Goal: Task Accomplishment & Management: Manage account settings

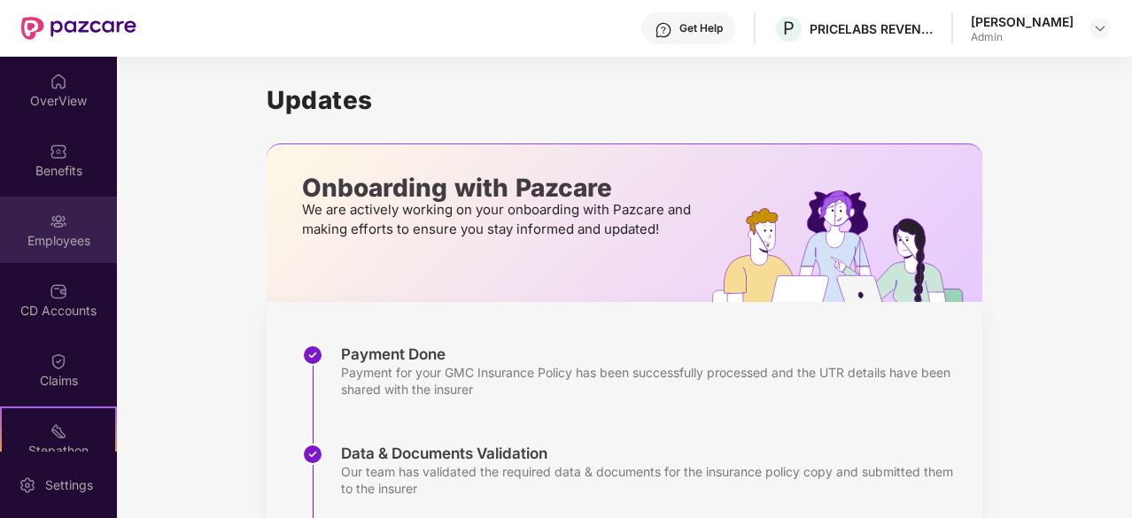
click at [53, 232] on div "Employees" at bounding box center [58, 241] width 117 height 18
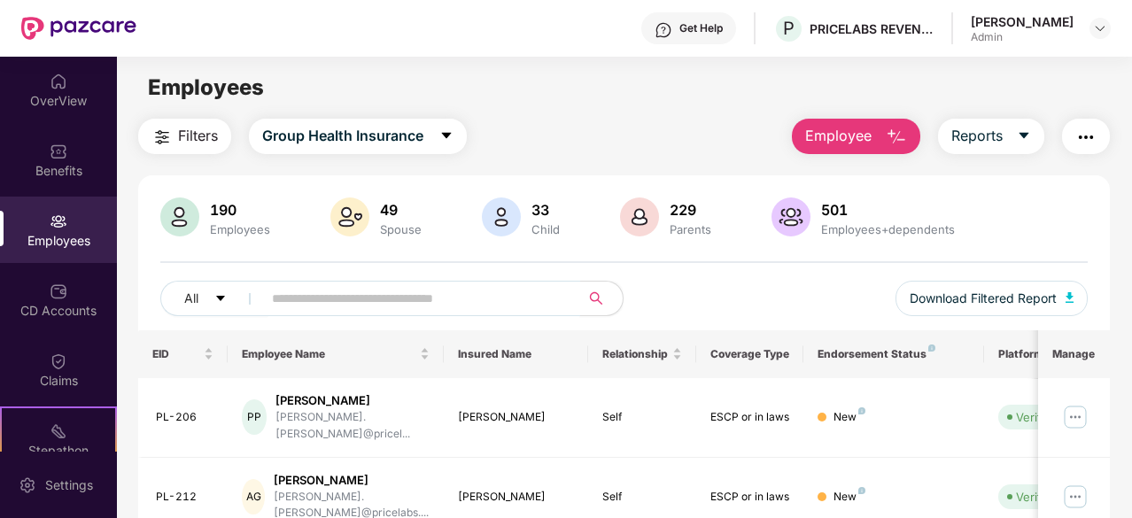
click at [502, 292] on input "text" at bounding box center [414, 298] width 284 height 27
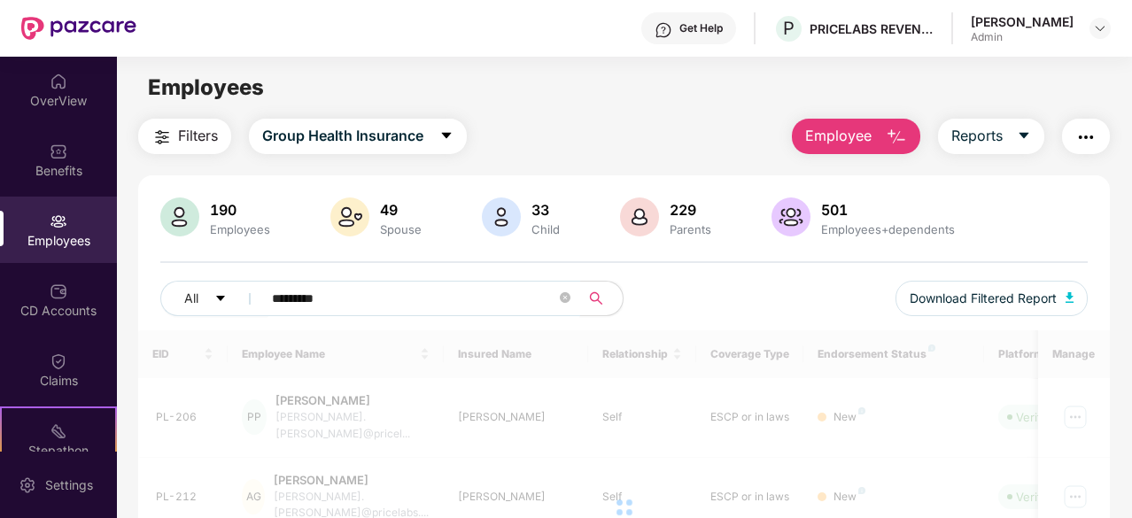
type input "*********"
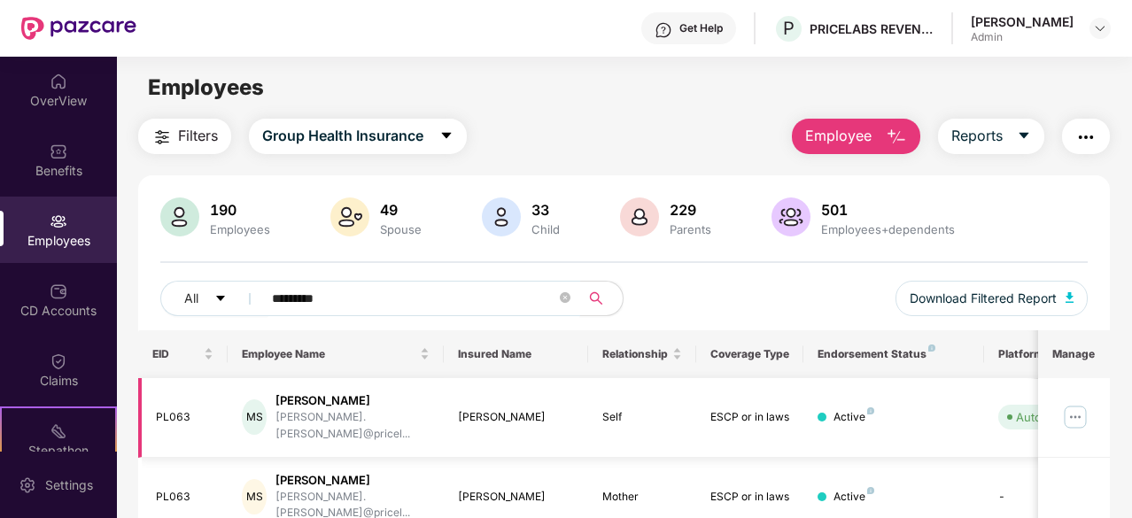
click at [1085, 410] on img at bounding box center [1075, 417] width 28 height 28
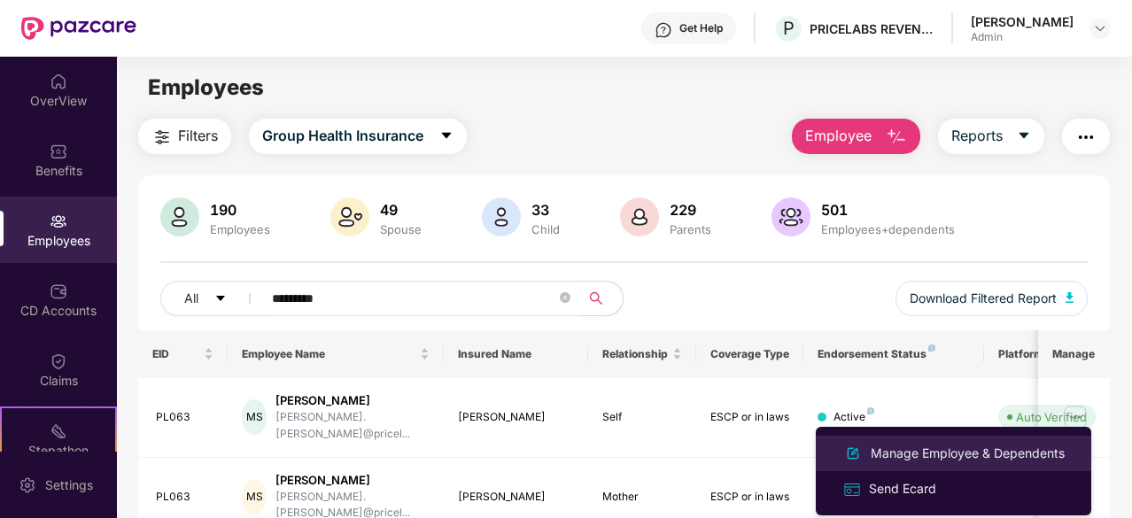
click at [939, 453] on div "Manage Employee & Dependents" at bounding box center [967, 453] width 201 height 19
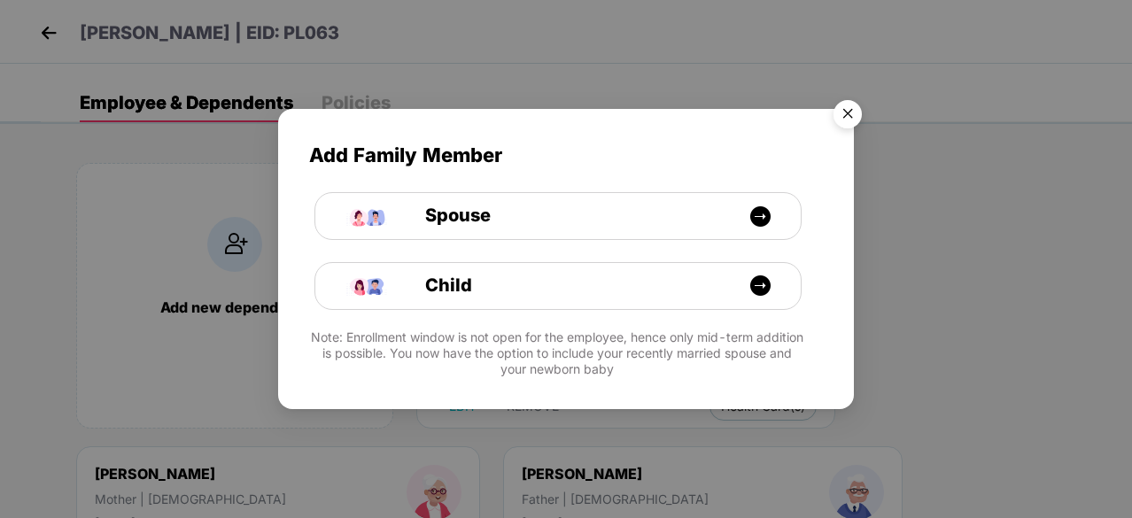
click at [845, 116] on img "Close" at bounding box center [848, 117] width 50 height 50
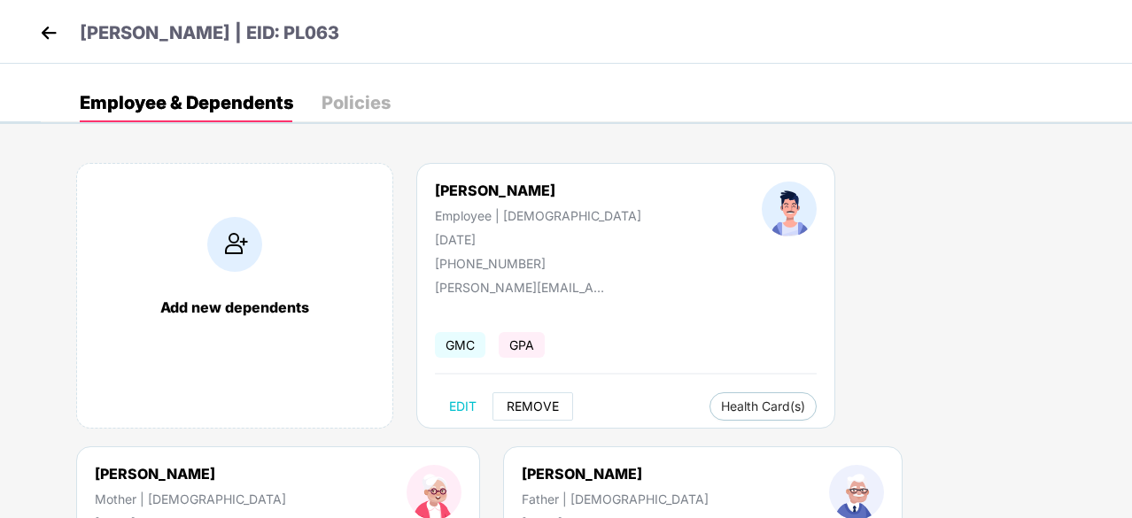
click at [535, 400] on span "REMOVE" at bounding box center [533, 407] width 52 height 14
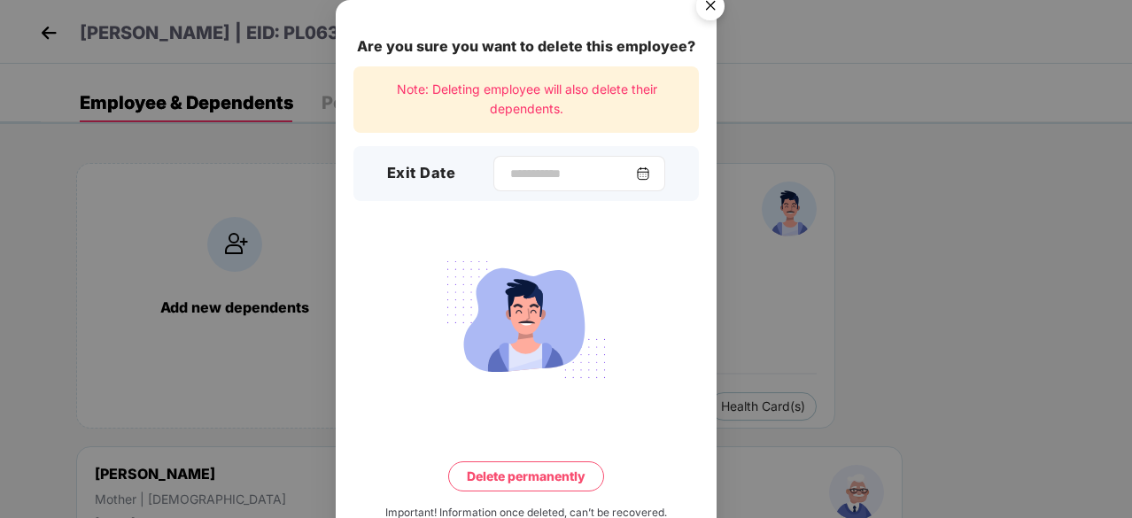
click at [650, 167] on img at bounding box center [643, 174] width 14 height 14
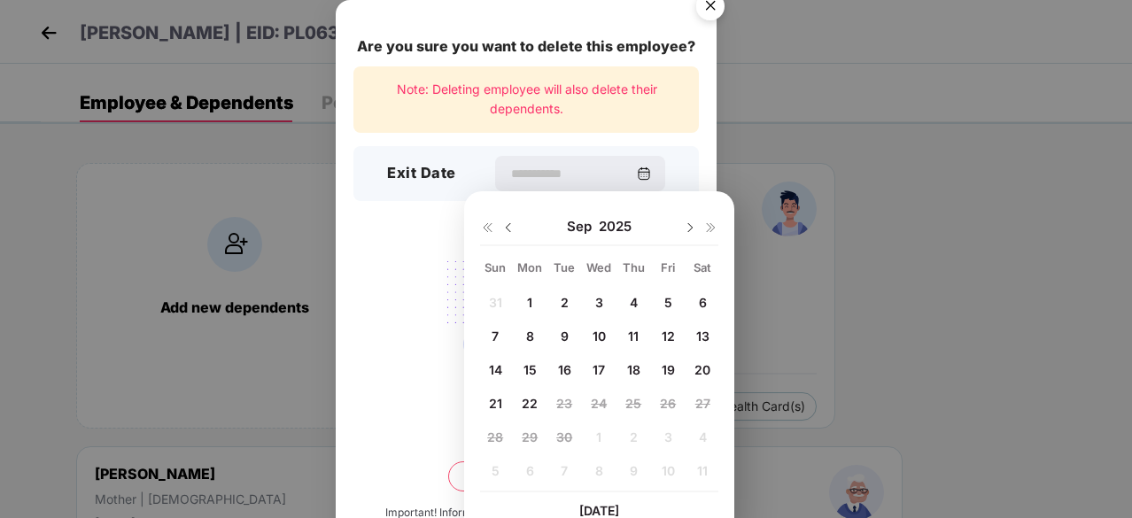
click at [666, 332] on span "12" at bounding box center [668, 336] width 13 height 15
type input "**********"
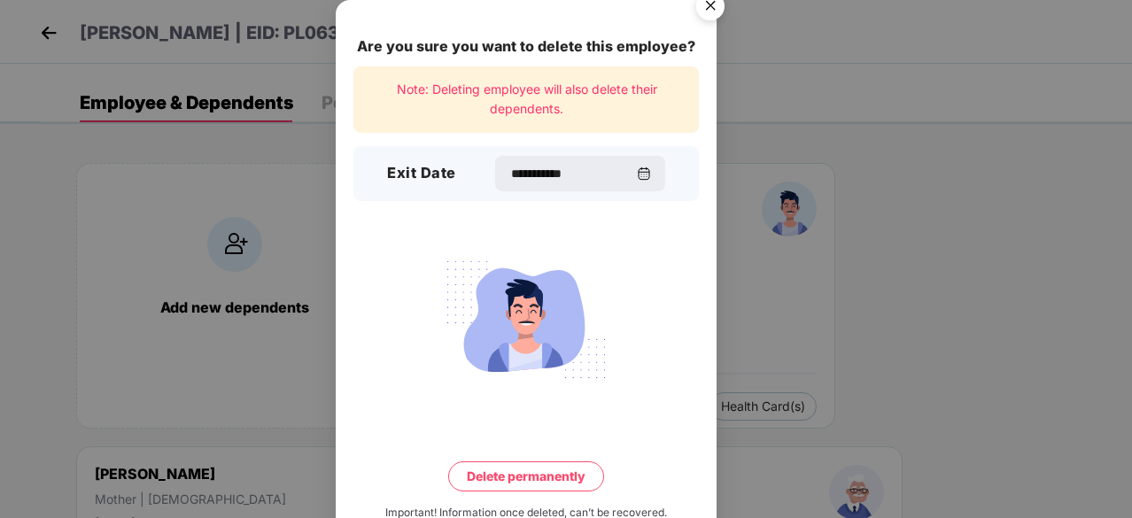
click at [552, 479] on button "Delete permanently" at bounding box center [526, 477] width 156 height 30
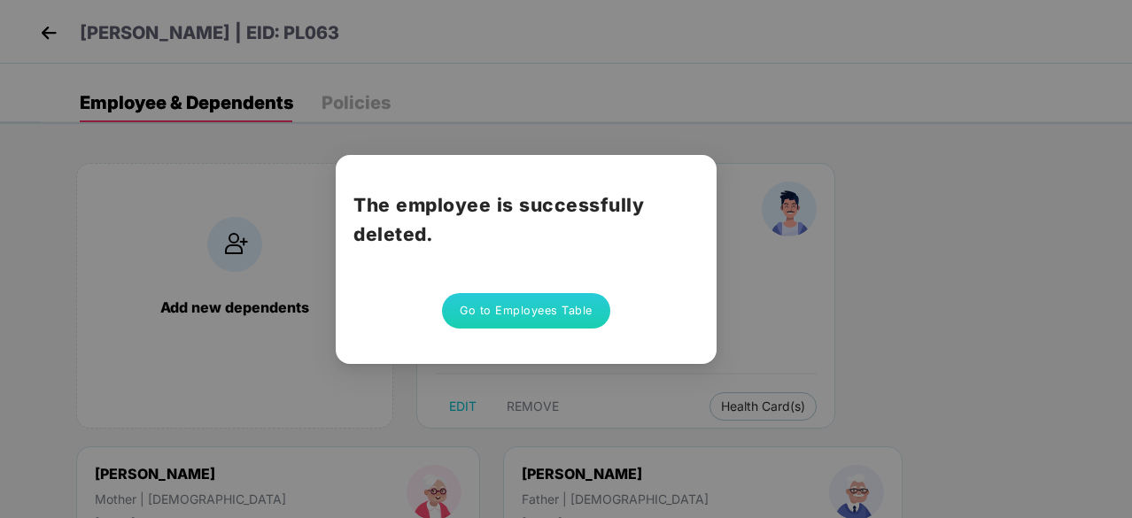
click at [551, 304] on button "Go to Employees Table" at bounding box center [526, 310] width 168 height 35
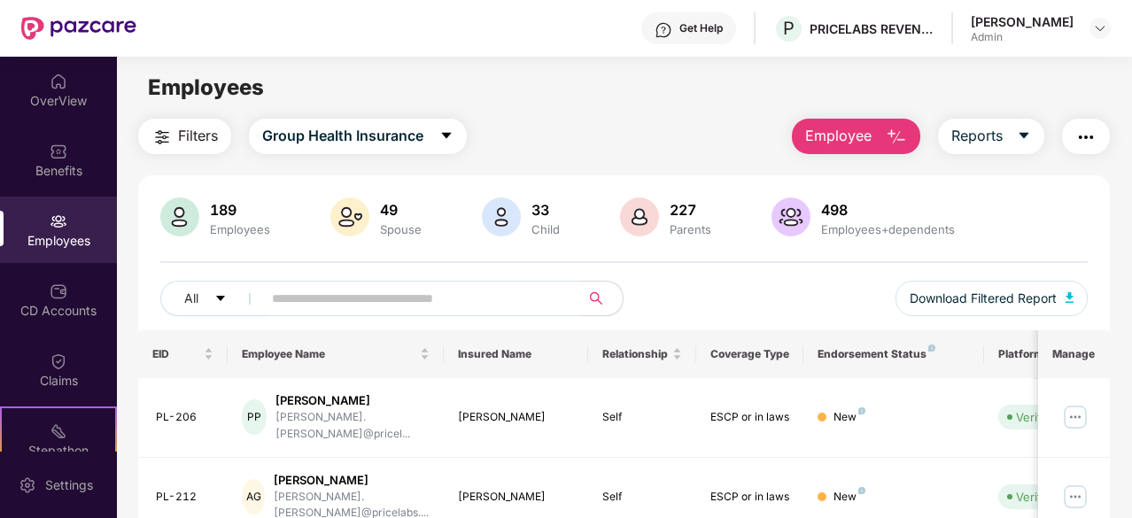
click at [536, 299] on input "text" at bounding box center [414, 298] width 284 height 27
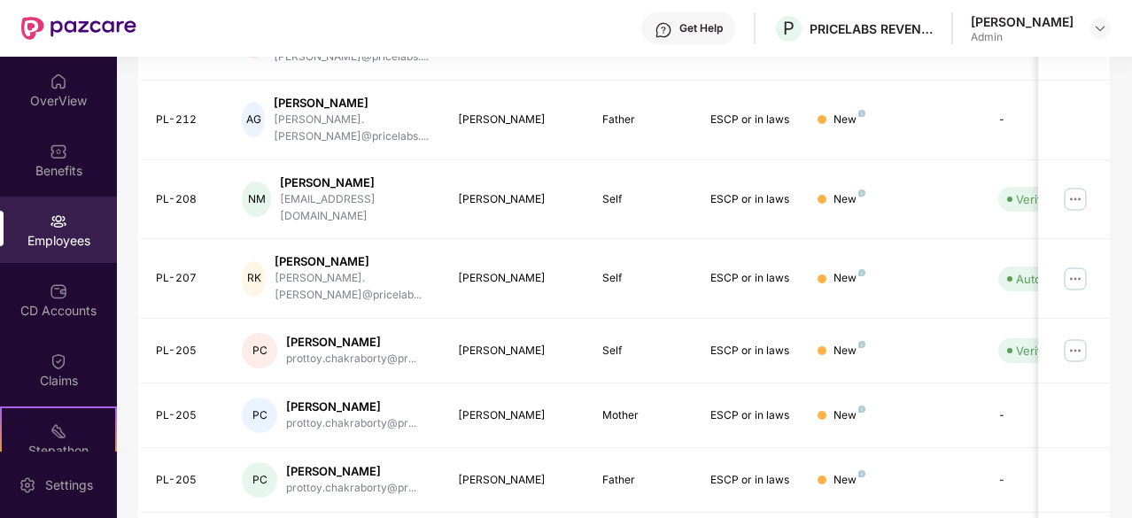
scroll to position [566, 0]
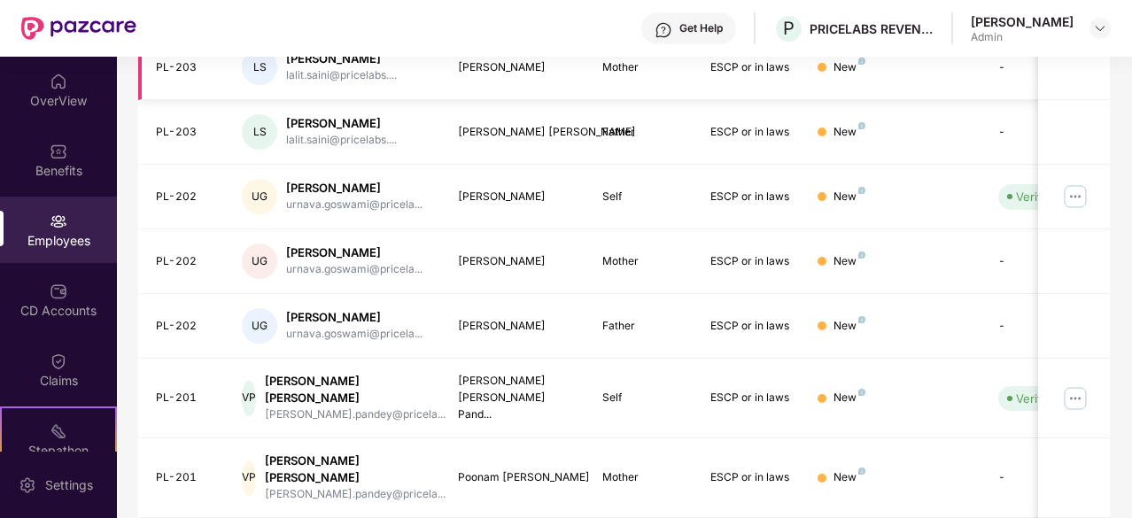
click at [622, 64] on td "Mother" at bounding box center [642, 67] width 108 height 65
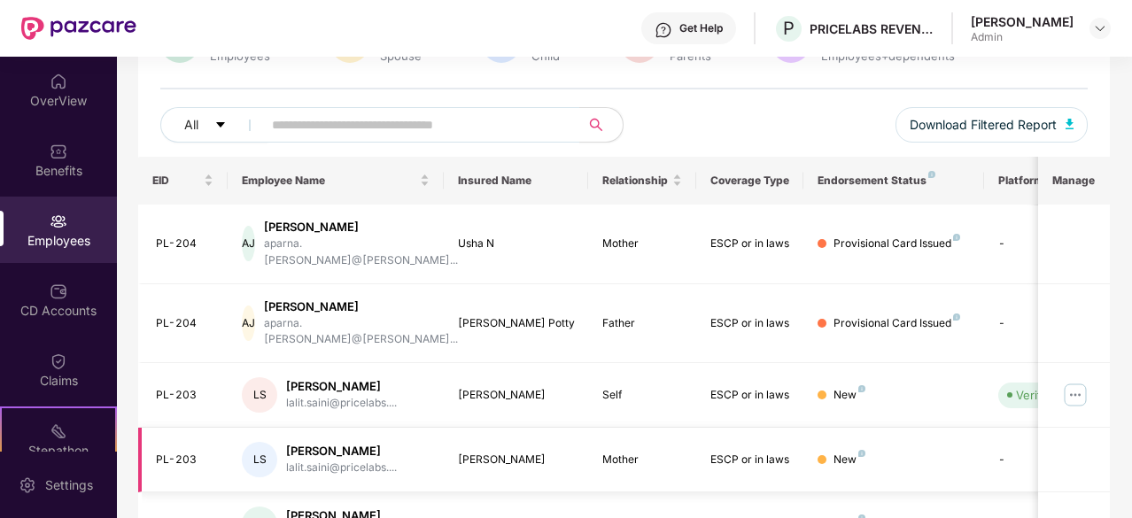
scroll to position [105, 0]
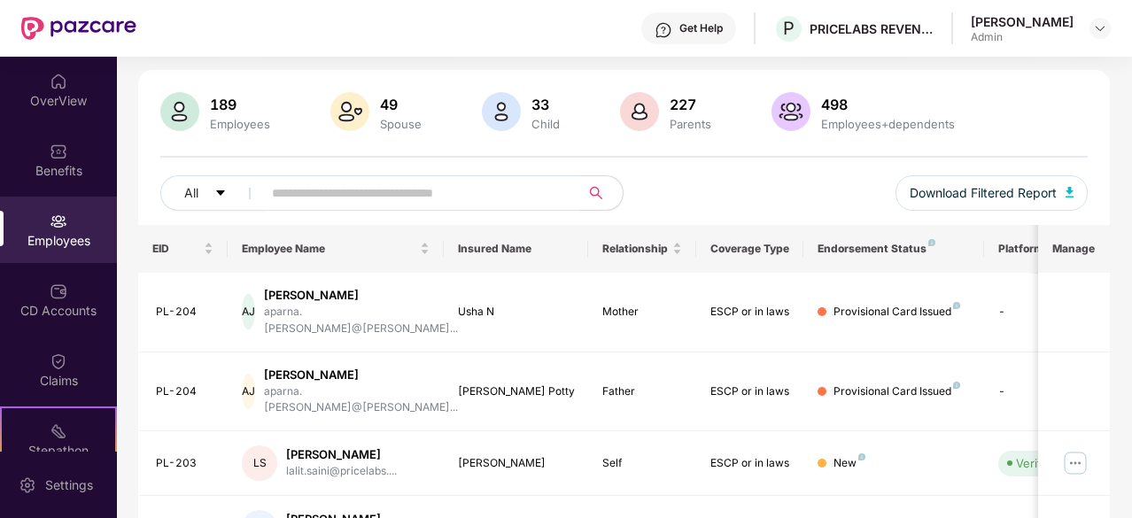
click at [317, 194] on input "text" at bounding box center [414, 193] width 284 height 27
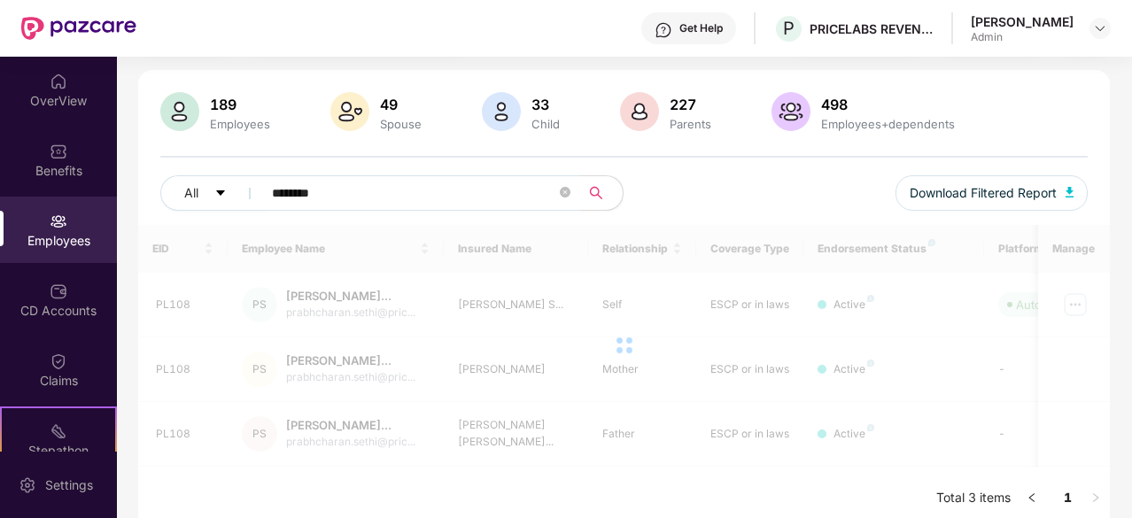
scroll to position [82, 0]
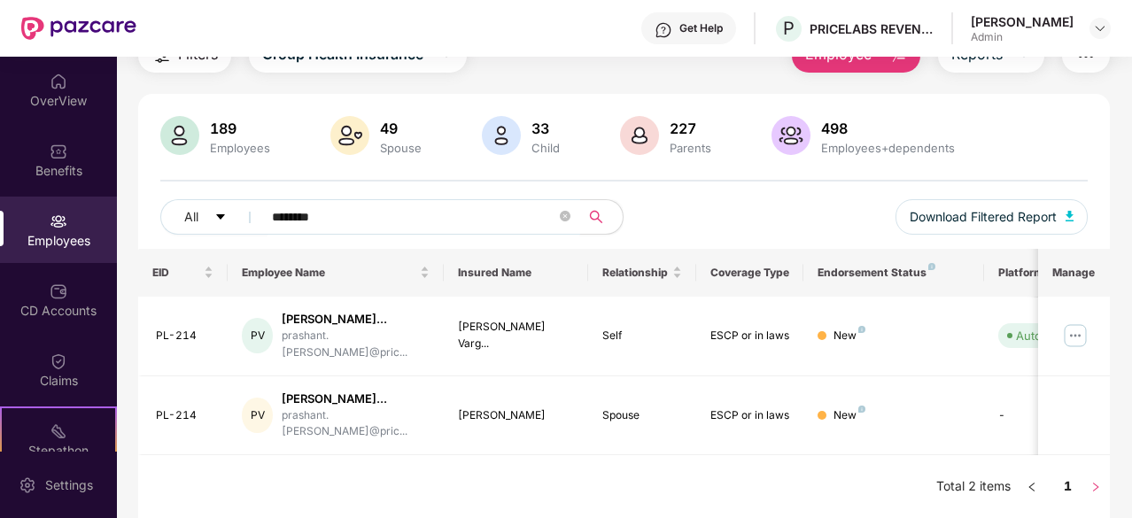
type input "********"
click at [1076, 332] on img at bounding box center [1075, 336] width 28 height 28
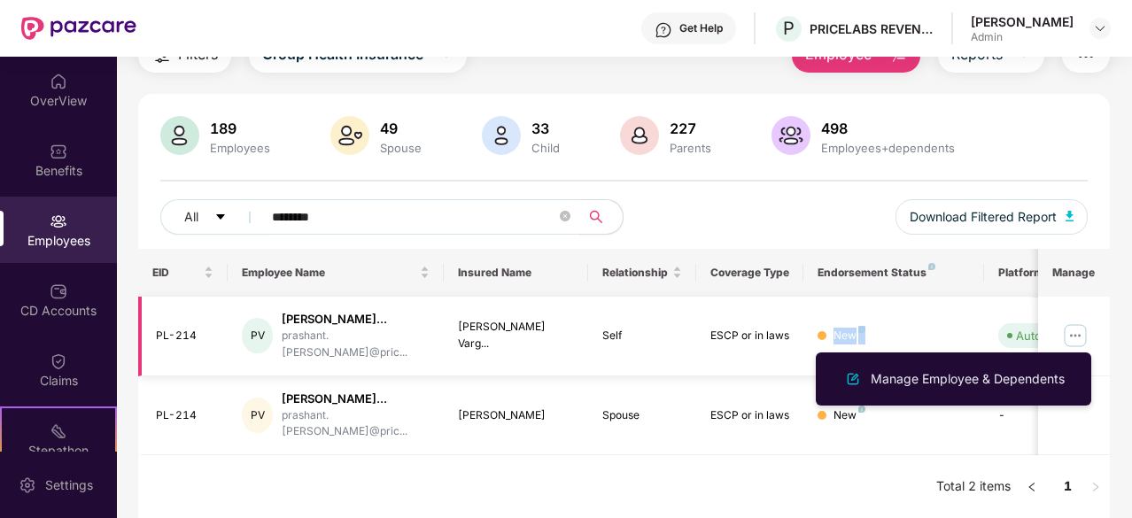
click at [958, 329] on div "New" at bounding box center [894, 336] width 152 height 17
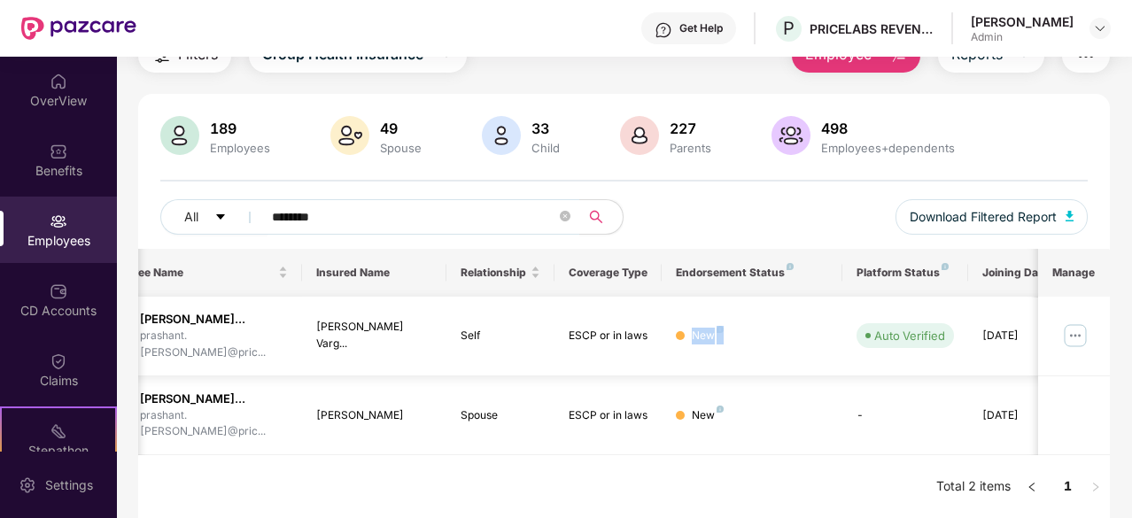
scroll to position [0, 35]
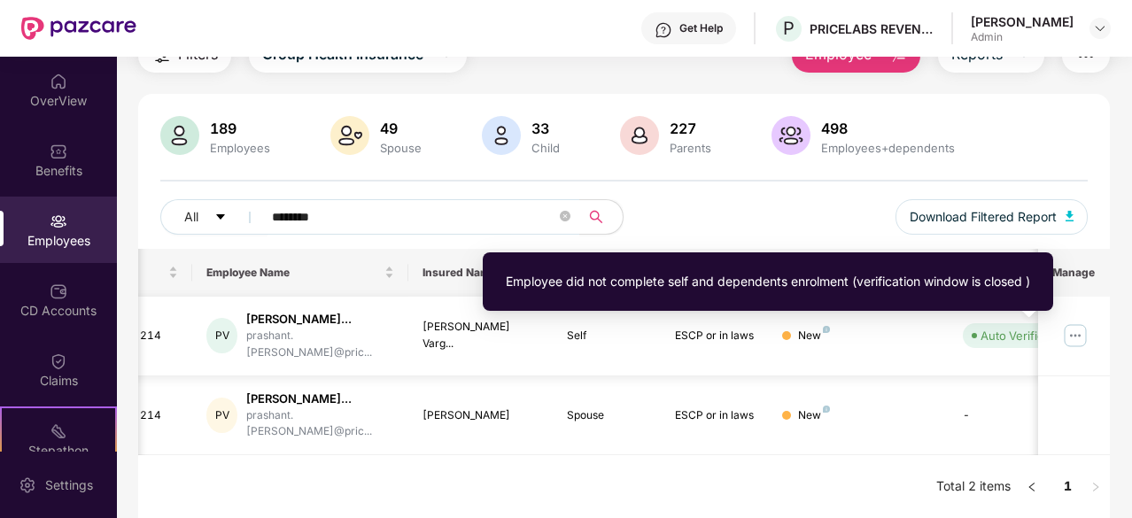
click at [1007, 330] on div "Auto Verified" at bounding box center [1016, 336] width 71 height 18
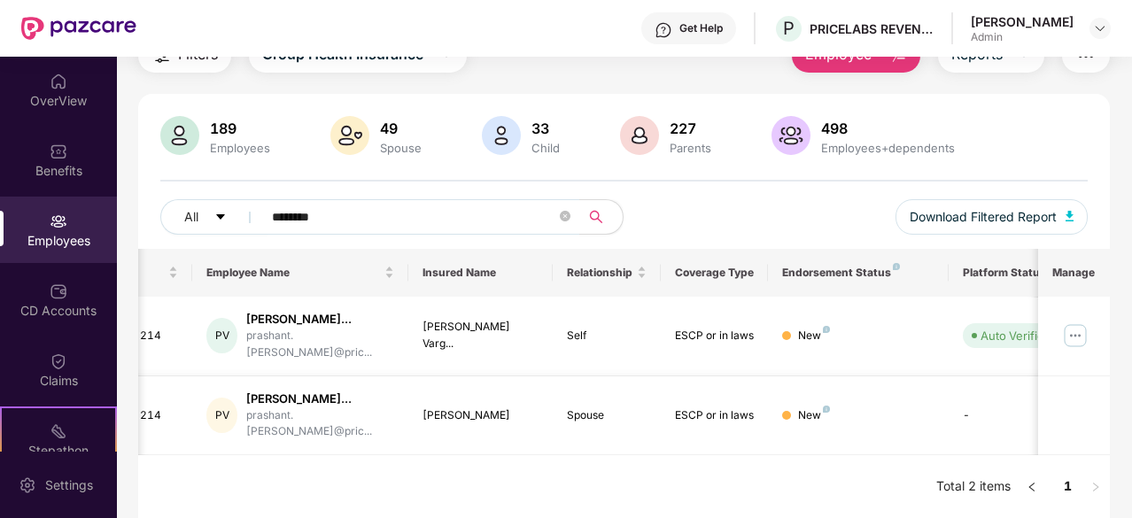
click at [411, 454] on td "[PERSON_NAME]" at bounding box center [480, 417] width 144 height 80
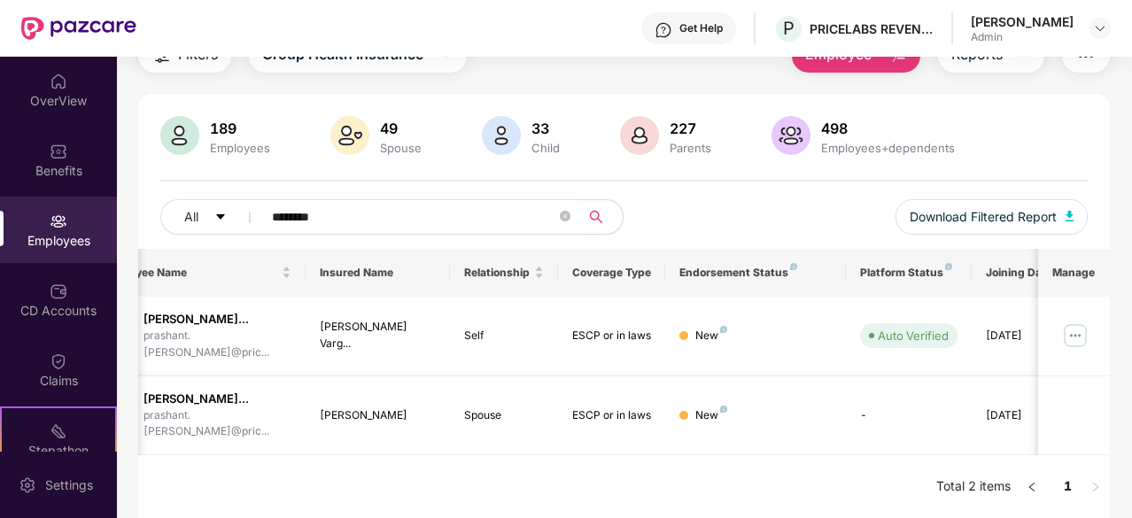
scroll to position [0, 177]
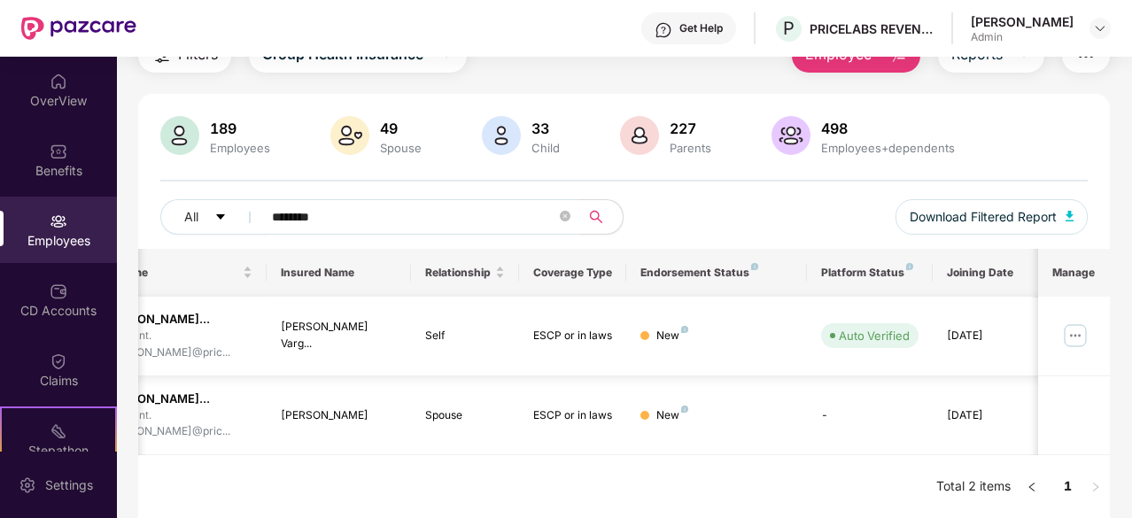
click at [1081, 339] on img at bounding box center [1075, 336] width 28 height 28
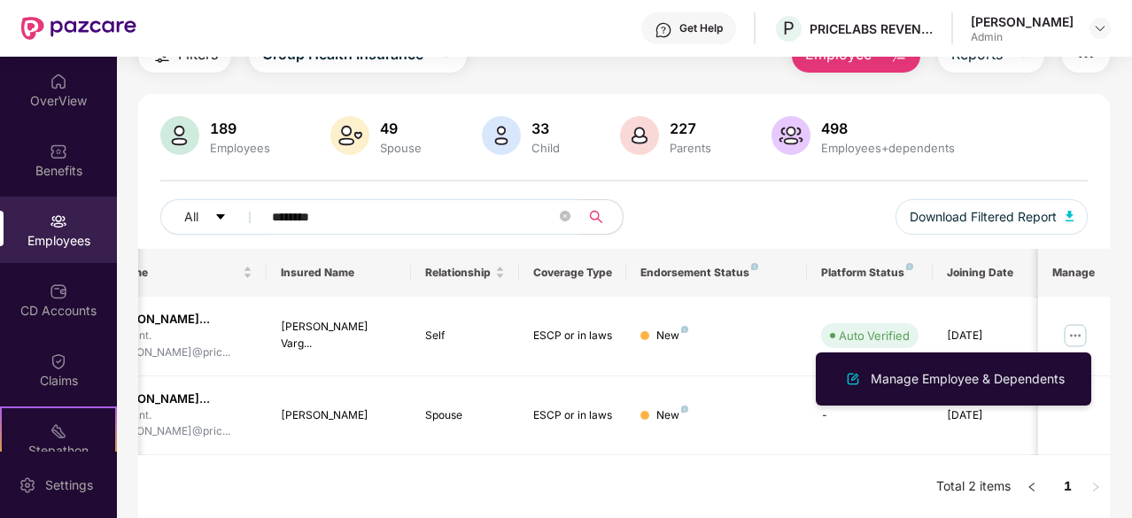
click at [972, 169] on div "189 Employees 49 Spouse 33 Child 227 Parents 498 Employees+dependents All *****…" at bounding box center [624, 182] width 972 height 133
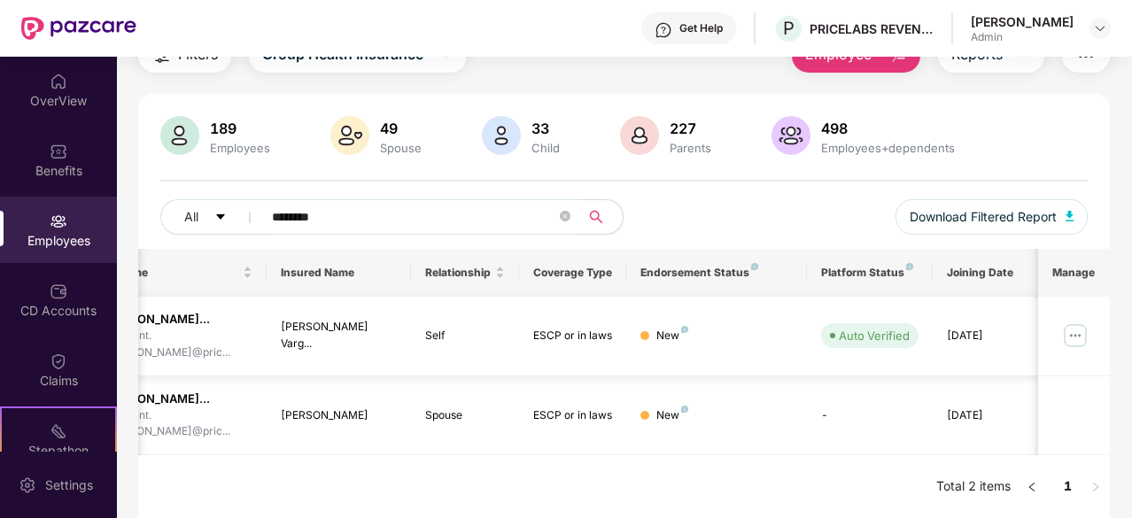
click at [1071, 338] on img at bounding box center [1075, 336] width 28 height 28
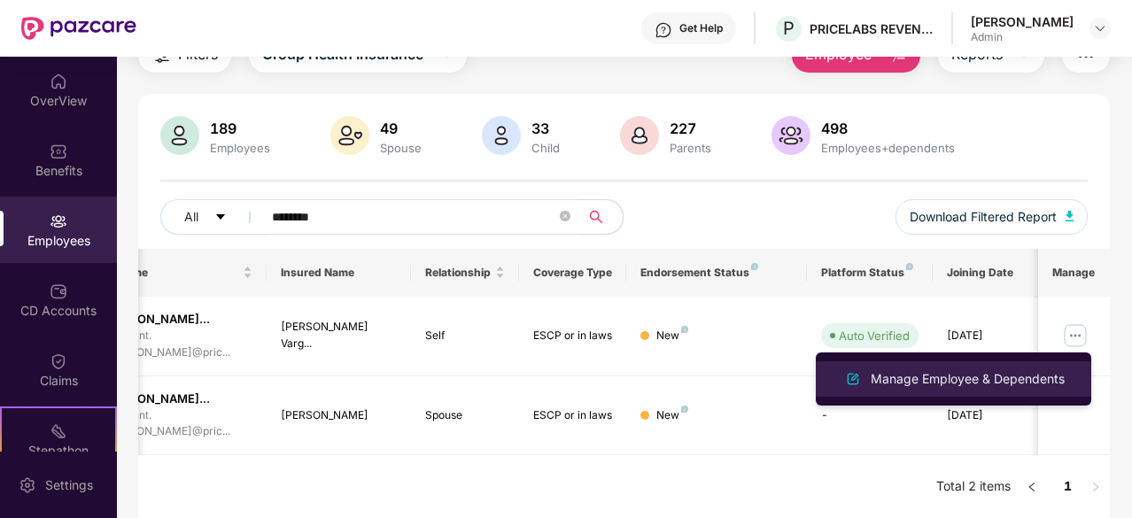
click at [1015, 380] on div "Manage Employee & Dependents" at bounding box center [967, 378] width 201 height 19
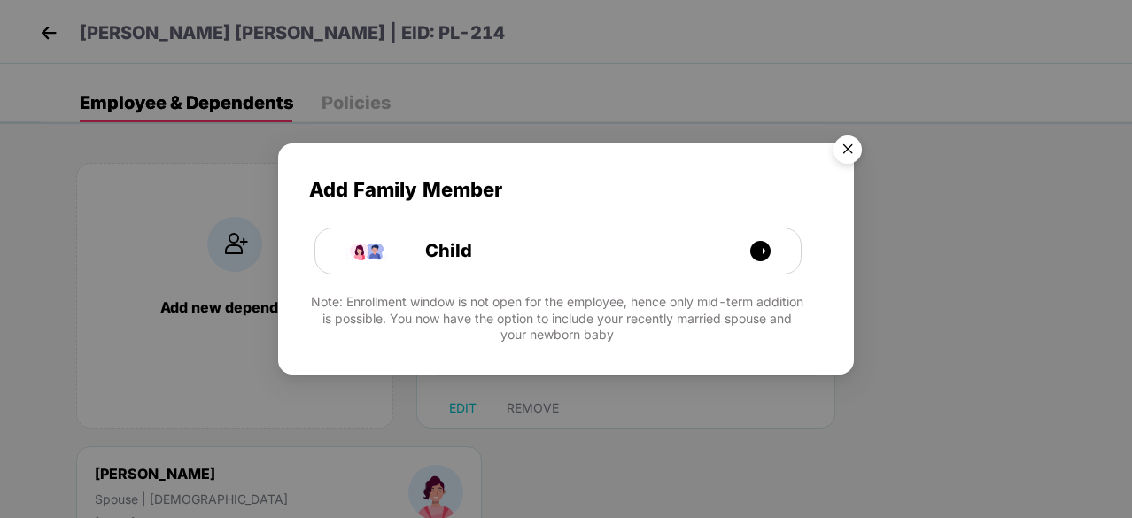
click at [845, 157] on img "Close" at bounding box center [848, 153] width 50 height 50
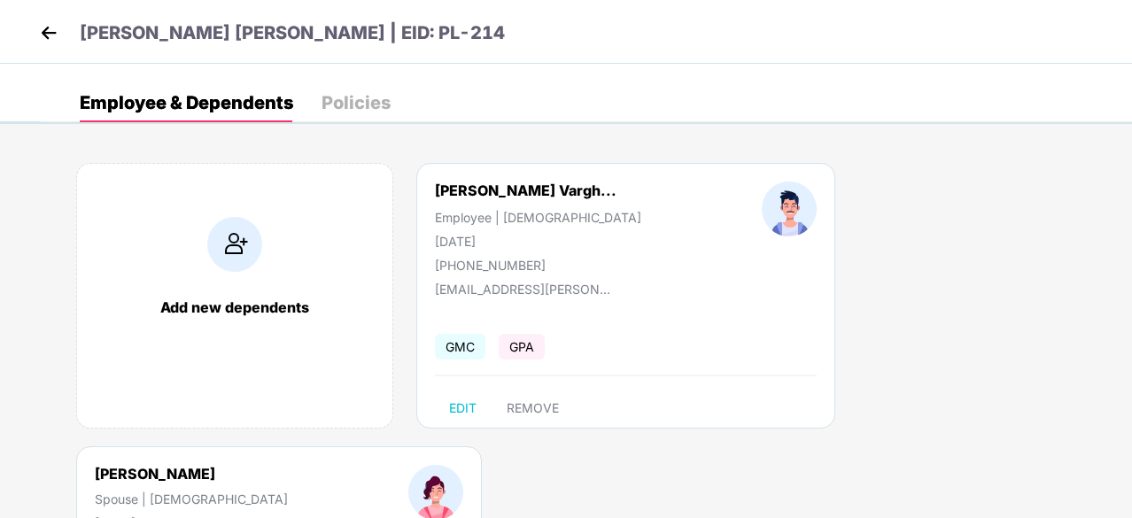
click at [51, 34] on img at bounding box center [48, 32] width 27 height 27
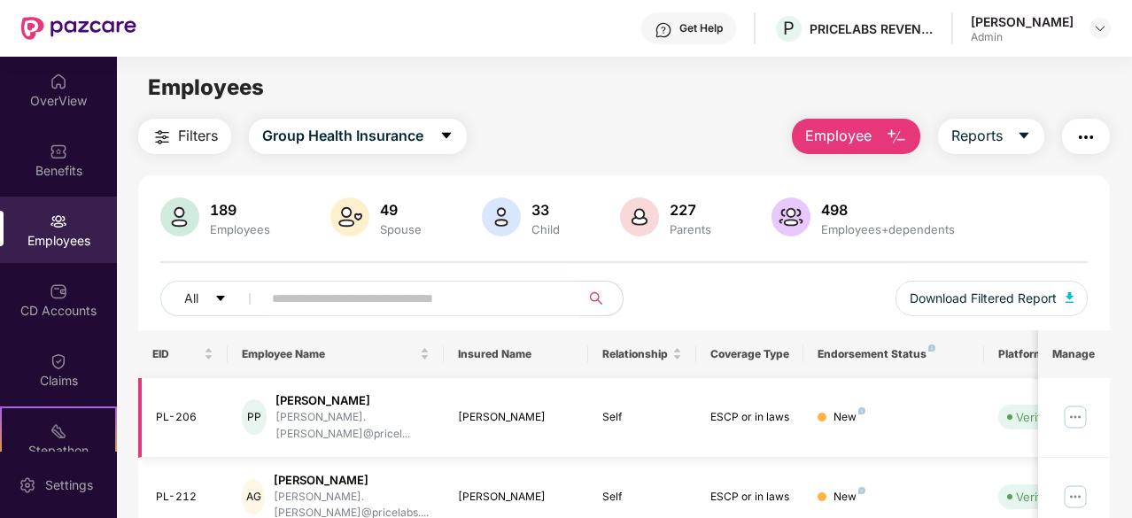
click at [726, 413] on div "ESCP or in laws" at bounding box center [751, 417] width 80 height 17
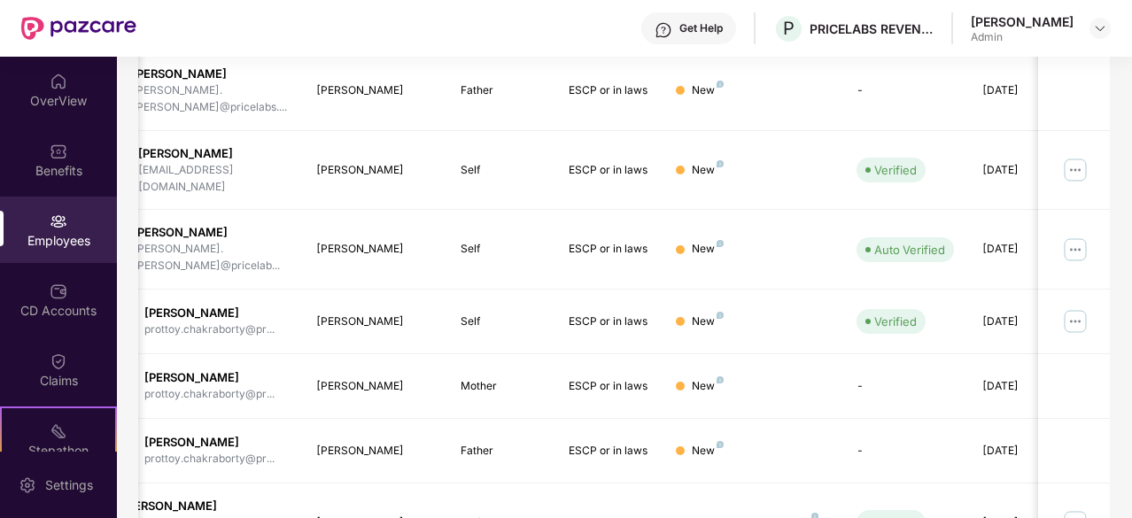
scroll to position [566, 0]
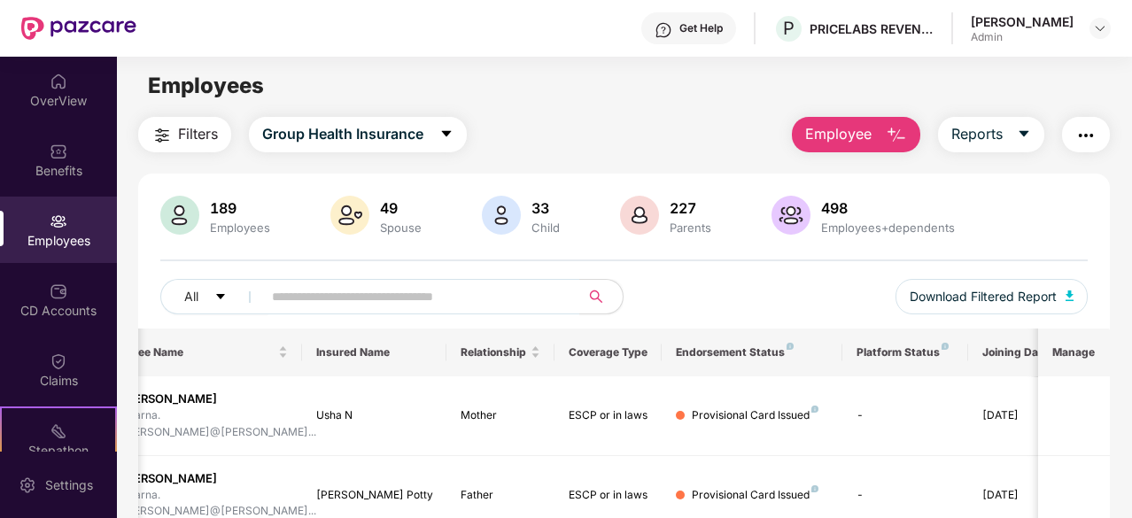
scroll to position [0, 0]
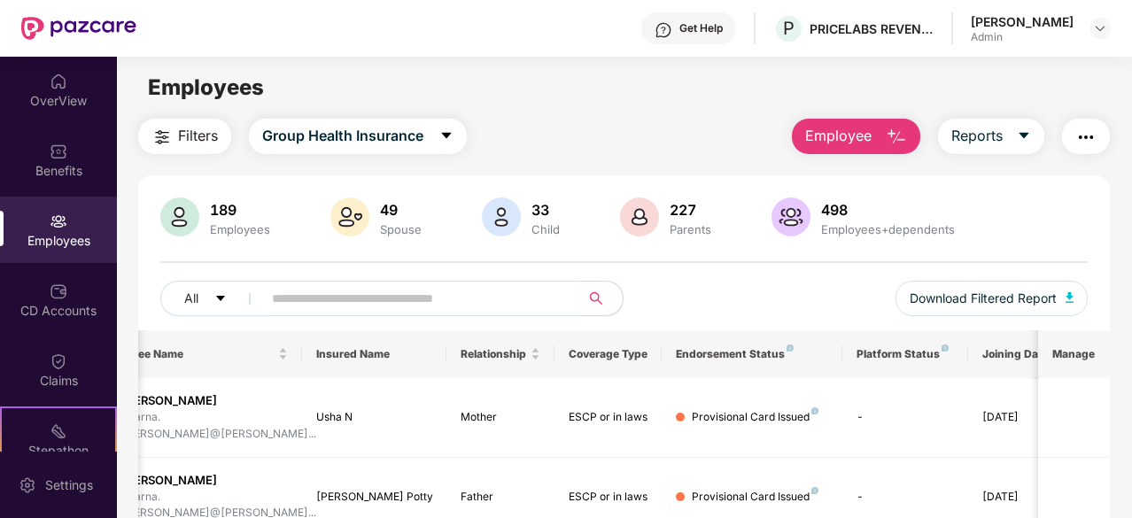
click at [364, 296] on input "text" at bounding box center [414, 298] width 284 height 27
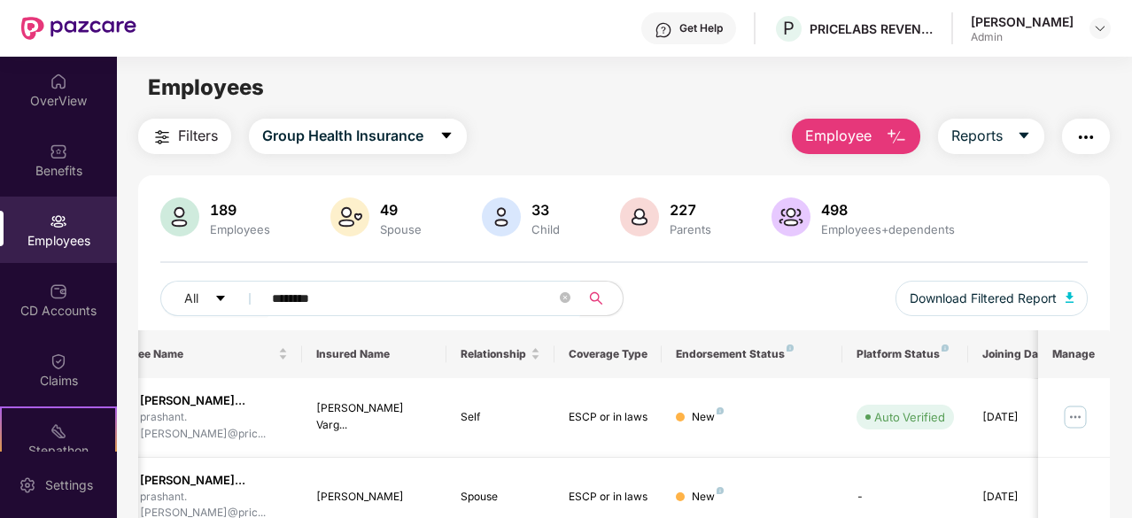
type input "********"
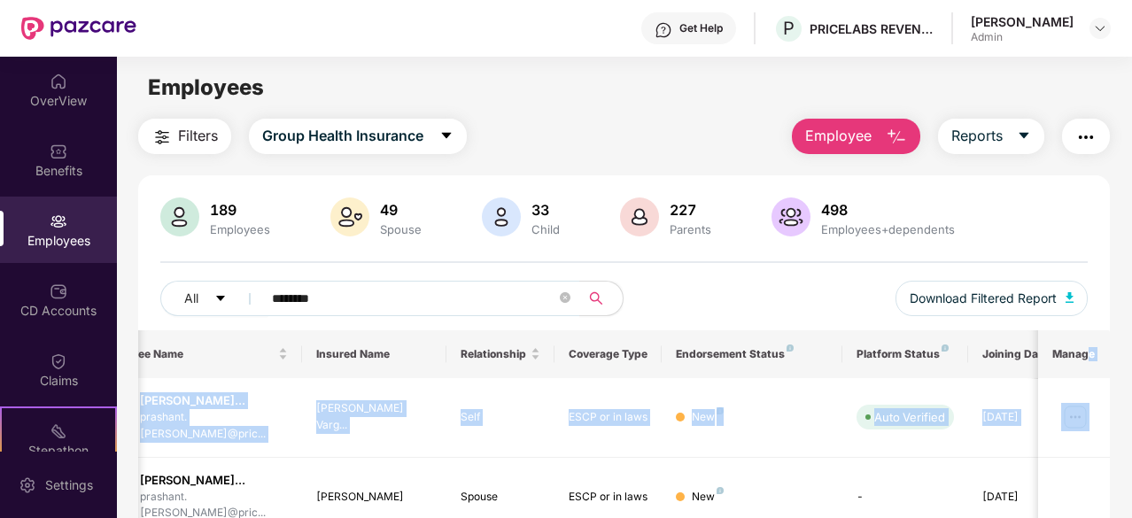
drag, startPoint x: 1127, startPoint y: 366, endPoint x: 1131, endPoint y: 393, distance: 26.8
click at [1129, 393] on div "Filters Group Health Insurance Employee Reports 189 Employees 49 Spouse 33 Chil…" at bounding box center [624, 360] width 1015 height 483
click at [829, 270] on div "189 Employees 49 Spouse 33 Child 227 Parents 498 Employees+dependents All *****…" at bounding box center [624, 264] width 972 height 133
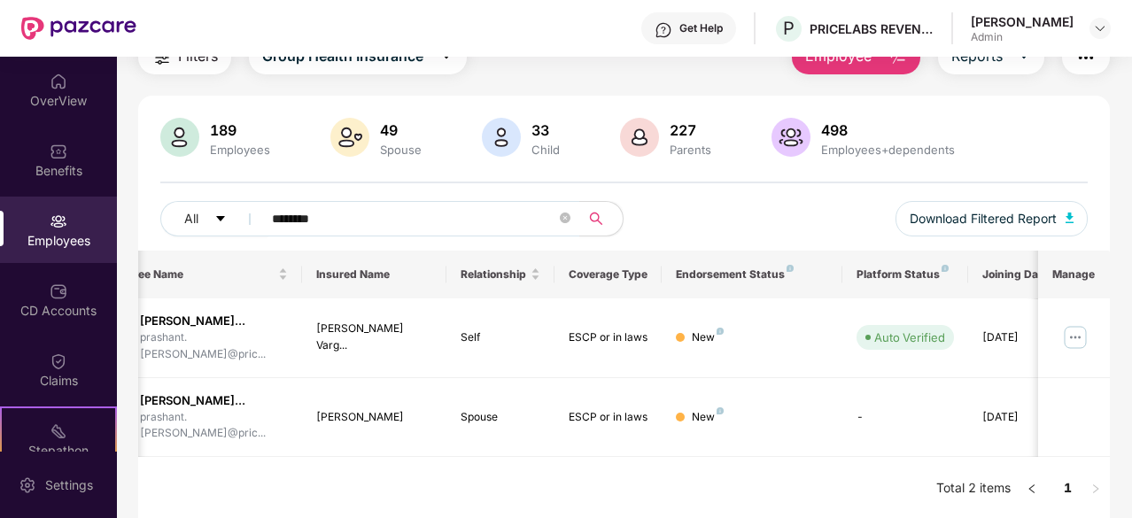
scroll to position [82, 0]
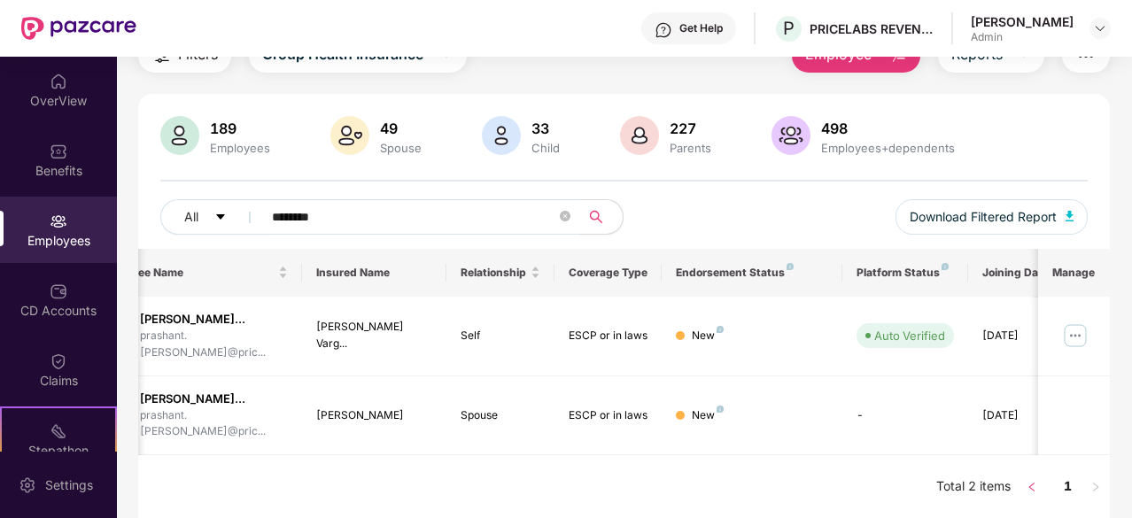
click at [1035, 483] on icon "left" at bounding box center [1032, 487] width 5 height 9
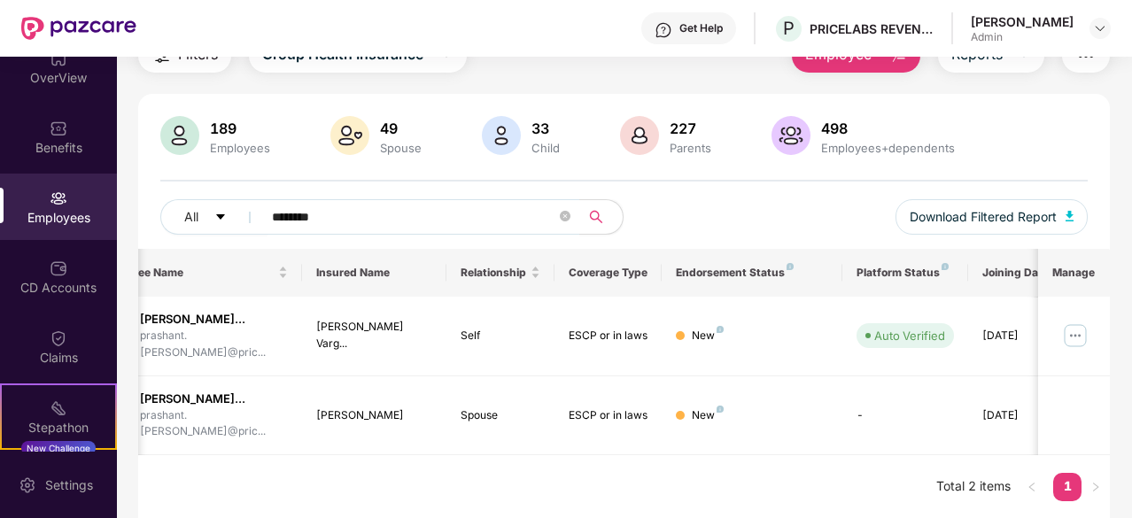
scroll to position [0, 0]
